Goal: Task Accomplishment & Management: Complete application form

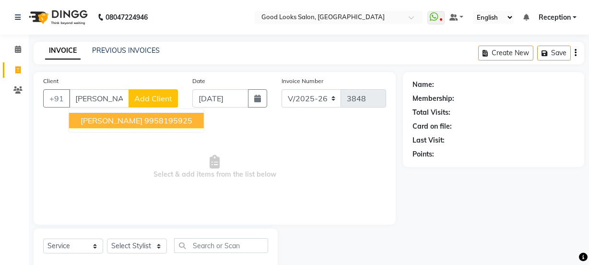
select select "4230"
select select "service"
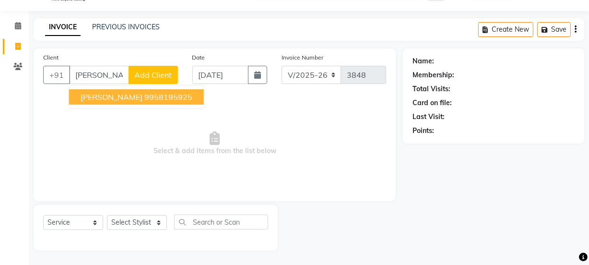
click at [112, 95] on span "[PERSON_NAME]" at bounding box center [112, 97] width 62 height 10
type input "9958195925"
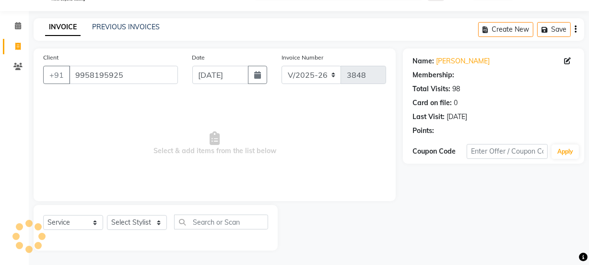
select select "1: Object"
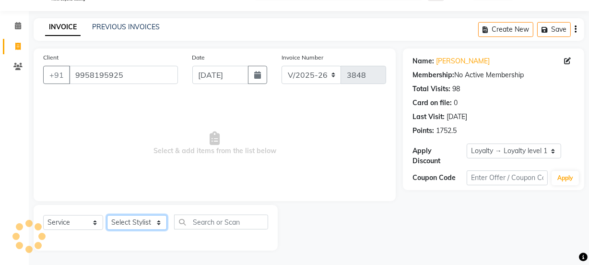
click at [148, 221] on select "Select Stylist [PERSON_NAME] Manager [PERSON_NAME] Pooja [PERSON_NAME] Raman 2 …" at bounding box center [137, 222] width 60 height 15
select select "22726"
click at [107, 215] on select "Select Stylist [PERSON_NAME] Manager [PERSON_NAME] Pooja [PERSON_NAME] Raman 2 …" at bounding box center [137, 222] width 60 height 15
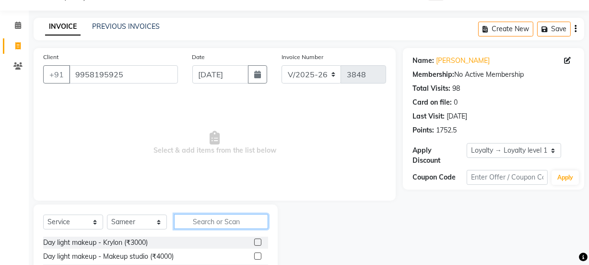
click at [190, 222] on input "text" at bounding box center [221, 221] width 94 height 15
type input "was"
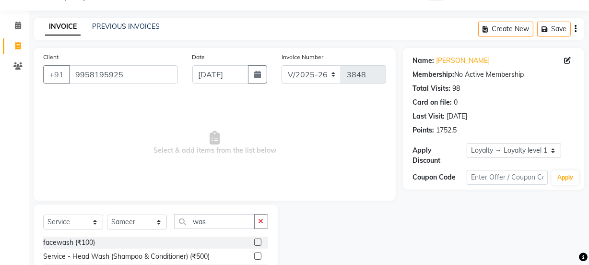
click at [260, 255] on label at bounding box center [257, 255] width 7 height 7
click at [260, 255] on input "checkbox" at bounding box center [257, 256] width 6 height 6
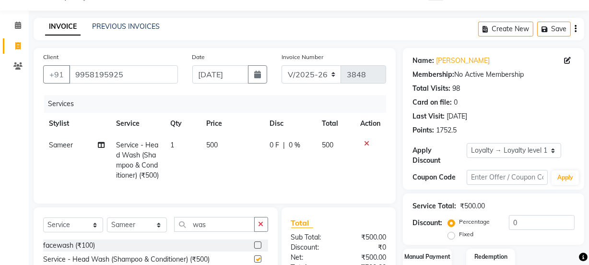
click at [247, 162] on td "500" at bounding box center [232, 160] width 63 height 52
checkbox input "false"
select select "22726"
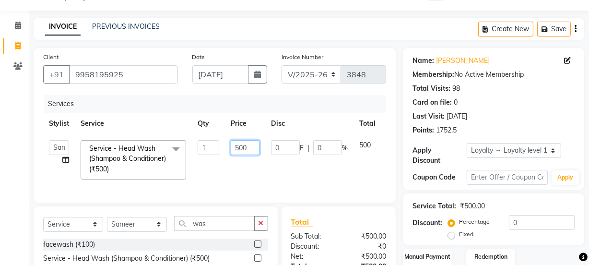
drag, startPoint x: 244, startPoint y: 143, endPoint x: 214, endPoint y: 144, distance: 30.7
click at [214, 144] on tr "[PERSON_NAME] Manager [PERSON_NAME] [PERSON_NAME] Raman 2 Reception [PERSON_NAM…" at bounding box center [228, 159] width 370 height 51
type input "300"
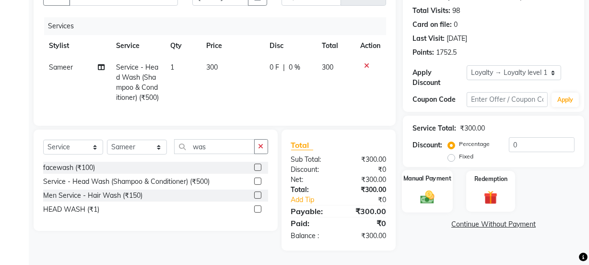
click at [412, 178] on div "Manual Payment" at bounding box center [427, 191] width 51 height 43
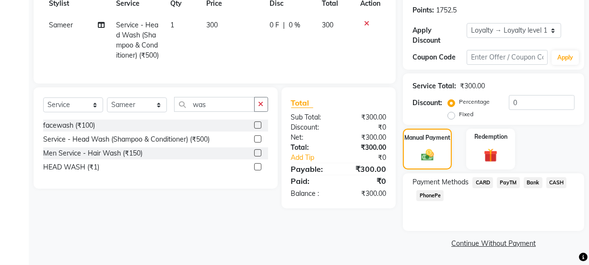
click at [508, 178] on span "PayTM" at bounding box center [508, 182] width 23 height 11
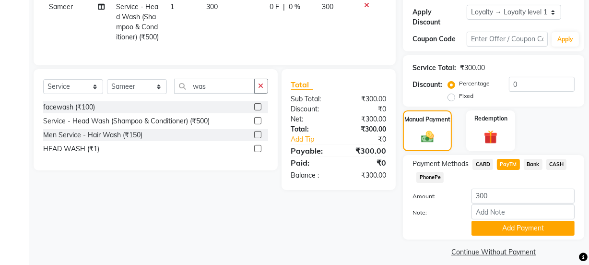
scroll to position [171, 0]
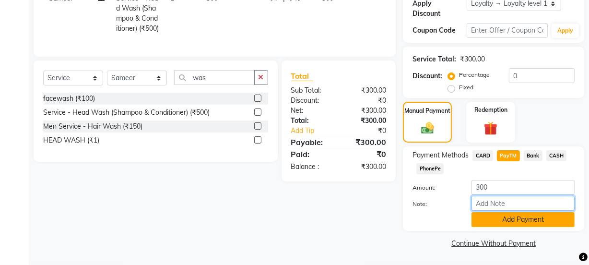
drag, startPoint x: 507, startPoint y: 208, endPoint x: 508, endPoint y: 216, distance: 8.2
click at [508, 216] on div "Amount: 300 Note: Add Payment" at bounding box center [494, 203] width 162 height 47
click at [475, 223] on button "Add Payment" at bounding box center [523, 219] width 103 height 15
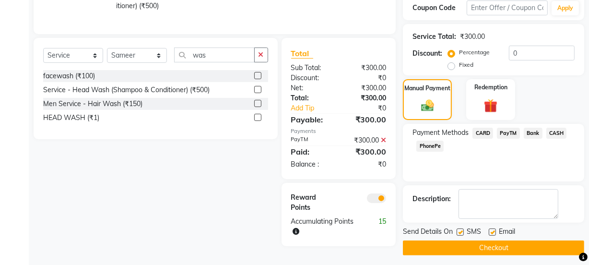
scroll to position [206, 0]
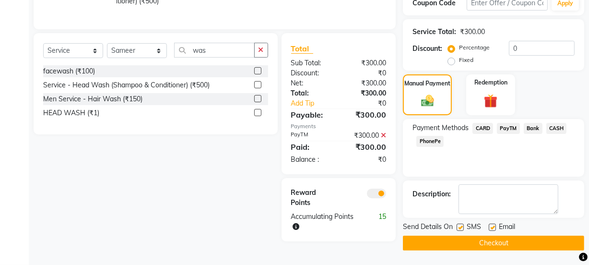
click at [492, 224] on label at bounding box center [492, 227] width 7 height 7
click at [492, 225] on input "checkbox" at bounding box center [492, 228] width 6 height 6
checkbox input "false"
click at [457, 224] on label at bounding box center [460, 227] width 7 height 7
click at [457, 225] on input "checkbox" at bounding box center [460, 228] width 6 height 6
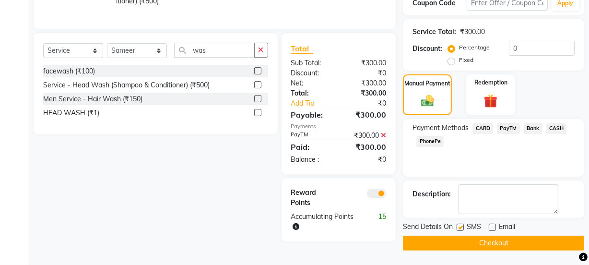
checkbox input "false"
click at [458, 236] on button "Checkout" at bounding box center [493, 243] width 181 height 15
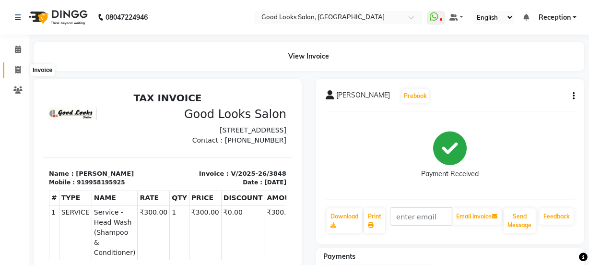
click at [15, 70] on icon at bounding box center [17, 69] width 5 height 7
select select "service"
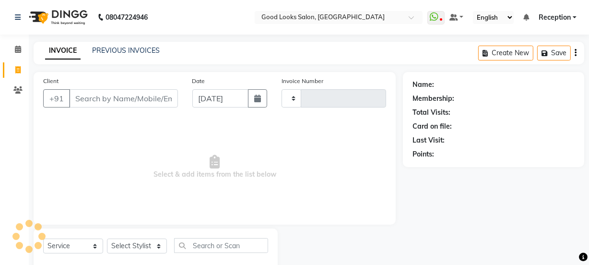
scroll to position [24, 0]
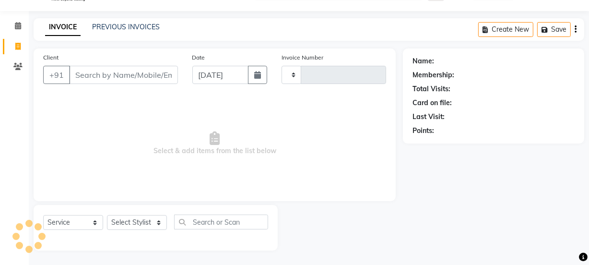
type input "3849"
select select "4230"
click at [127, 77] on input "Client" at bounding box center [123, 75] width 109 height 18
drag, startPoint x: 133, startPoint y: 60, endPoint x: 134, endPoint y: 69, distance: 9.2
click at [133, 59] on div "Client +91" at bounding box center [110, 71] width 149 height 39
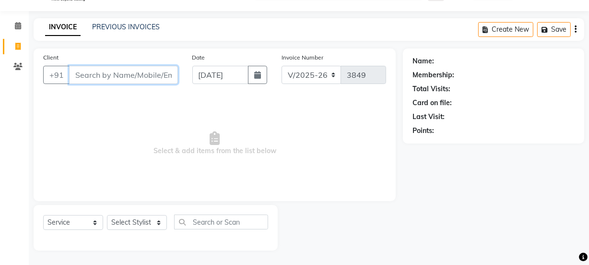
click at [134, 69] on input "Client" at bounding box center [123, 75] width 109 height 18
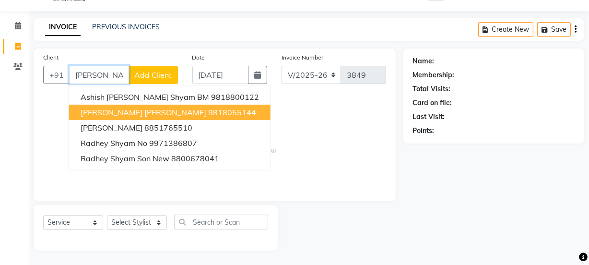
click at [114, 114] on span "[PERSON_NAME] [PERSON_NAME]" at bounding box center [144, 112] width 126 height 10
type input "9818055144"
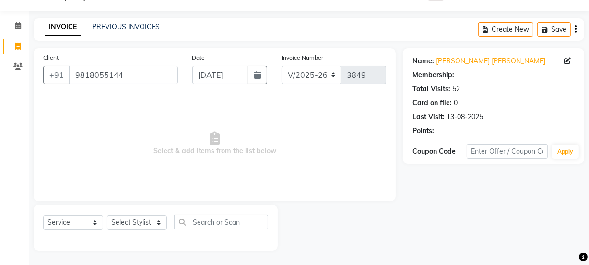
select select "1: Object"
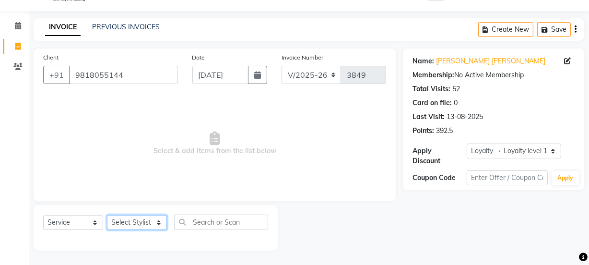
click at [141, 227] on select "Select Stylist [PERSON_NAME] Manager [PERSON_NAME] Pooja [PERSON_NAME] Raman 2 …" at bounding box center [137, 222] width 60 height 15
select select "79136"
click at [107, 215] on select "Select Stylist [PERSON_NAME] Manager [PERSON_NAME] Pooja [PERSON_NAME] Raman 2 …" at bounding box center [137, 222] width 60 height 15
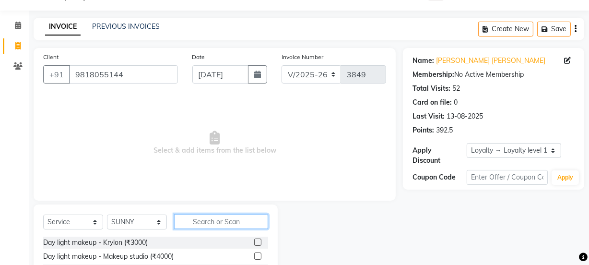
click at [215, 229] on input "text" at bounding box center [221, 221] width 94 height 15
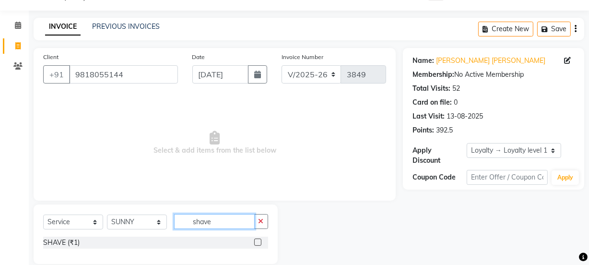
type input "shave"
click at [257, 240] on div at bounding box center [261, 243] width 14 height 12
click at [257, 240] on label at bounding box center [257, 241] width 7 height 7
click at [257, 240] on input "checkbox" at bounding box center [257, 242] width 6 height 6
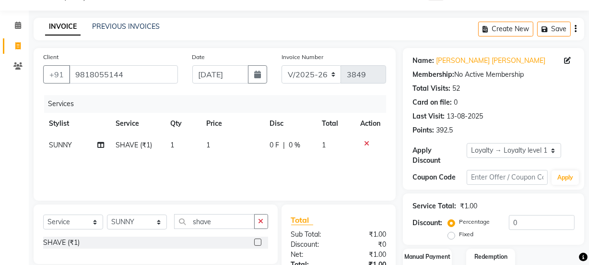
checkbox input "false"
drag, startPoint x: 237, startPoint y: 178, endPoint x: 237, endPoint y: 173, distance: 5.8
click at [237, 178] on div "Services Stylist Service Qty Price Disc Total Action SUNNY SHAVE (₹1) 1 1 0 F |…" at bounding box center [214, 143] width 343 height 96
click at [241, 159] on div "Services Stylist Service Qty Price Disc Total Action SUNNY SHAVE (₹1) 1 1 0 F |…" at bounding box center [214, 143] width 343 height 96
click at [247, 151] on td "1" at bounding box center [232, 145] width 63 height 22
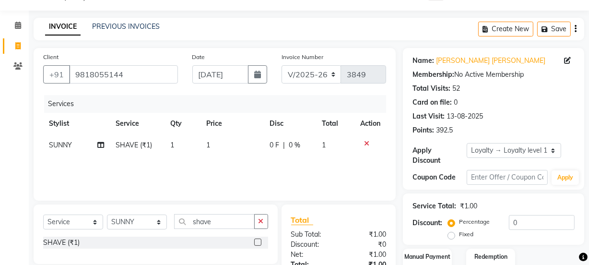
select select "79136"
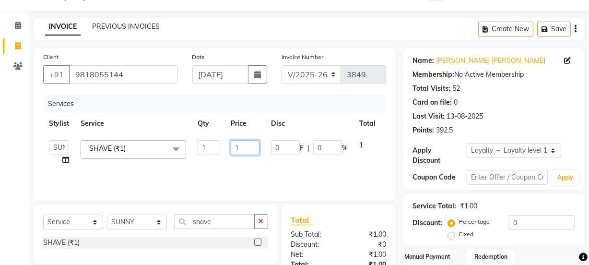
click at [247, 151] on input "1" at bounding box center [245, 147] width 29 height 15
type input "100"
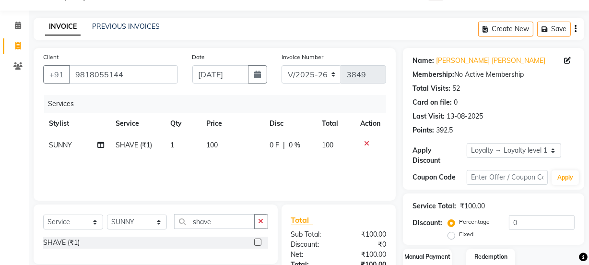
click at [268, 182] on div "Services Stylist Service Qty Price Disc Total Action SUNNY SHAVE (₹1) 1 100 0 F…" at bounding box center [214, 143] width 343 height 96
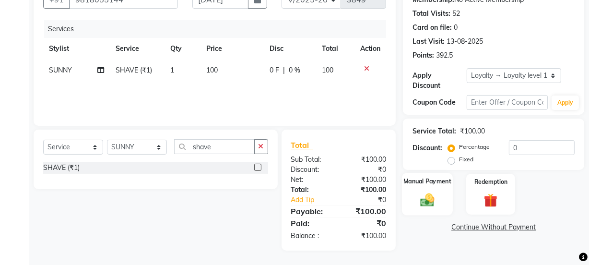
click at [446, 193] on div "Manual Payment" at bounding box center [427, 194] width 51 height 43
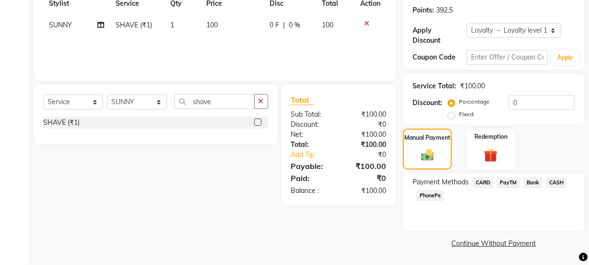
click at [552, 186] on span "CASH" at bounding box center [556, 182] width 21 height 11
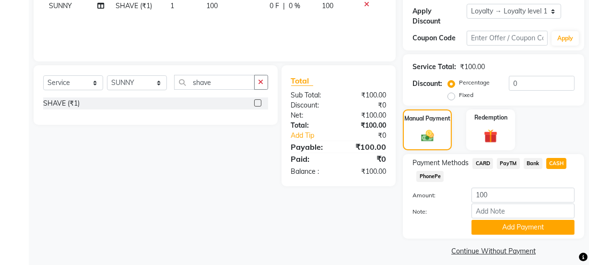
scroll to position [171, 0]
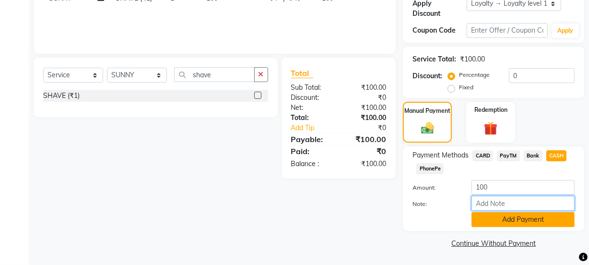
click at [523, 215] on div "Amount: 100 Note: Add Payment" at bounding box center [494, 203] width 162 height 47
click at [465, 217] on div "Add Payment" at bounding box center [523, 219] width 118 height 15
click at [476, 216] on button "Add Payment" at bounding box center [523, 219] width 103 height 15
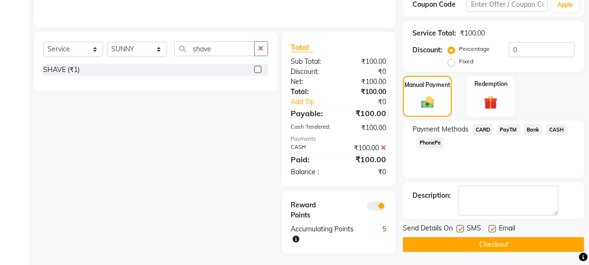
scroll to position [200, 0]
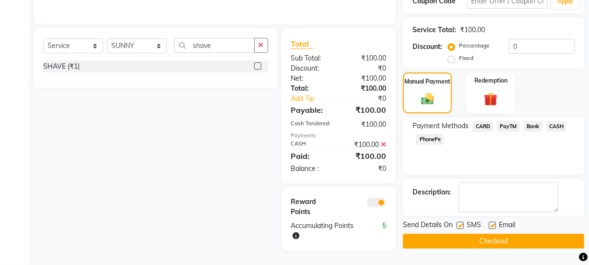
click at [489, 226] on label at bounding box center [492, 225] width 7 height 7
click at [489, 226] on input "checkbox" at bounding box center [492, 226] width 6 height 6
checkbox input "false"
click at [457, 225] on label at bounding box center [460, 225] width 7 height 7
click at [457, 225] on input "checkbox" at bounding box center [460, 226] width 6 height 6
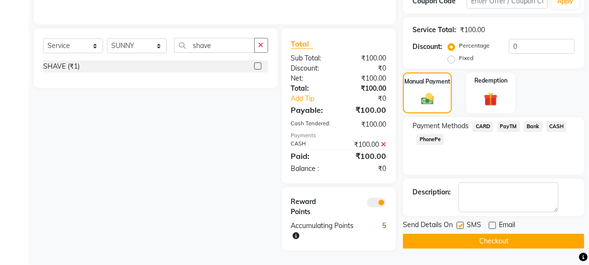
checkbox input "false"
click at [469, 237] on button "Checkout" at bounding box center [493, 241] width 181 height 15
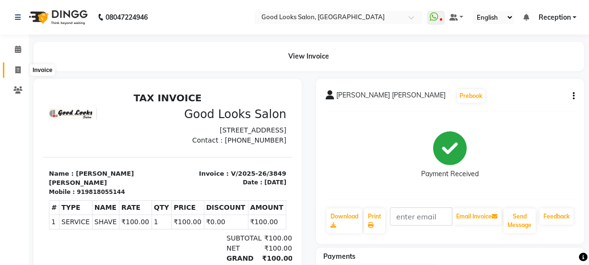
click at [16, 69] on icon at bounding box center [17, 69] width 5 height 7
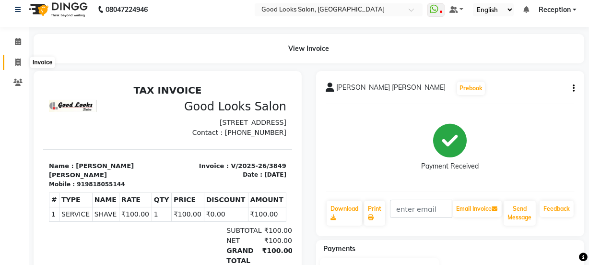
select select "4230"
select select "service"
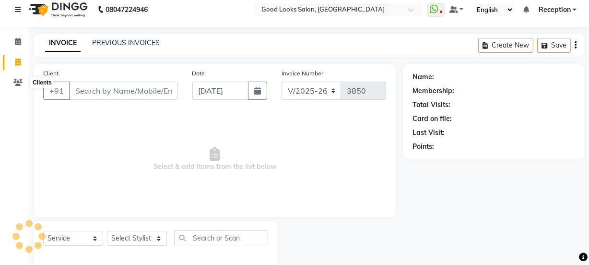
scroll to position [24, 0]
